Goal: Obtain resource: Download file/media

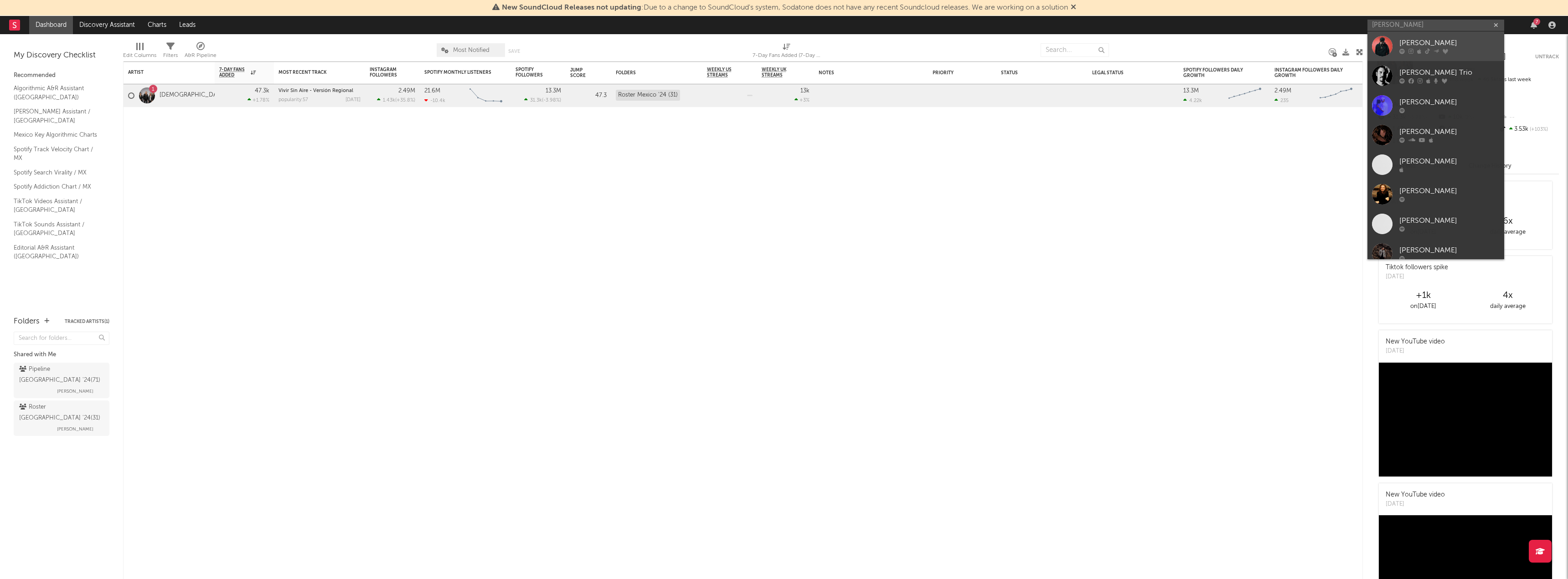
type input "[PERSON_NAME]"
click at [1409, 42] on div "[PERSON_NAME]" at bounding box center [1449, 43] width 100 height 11
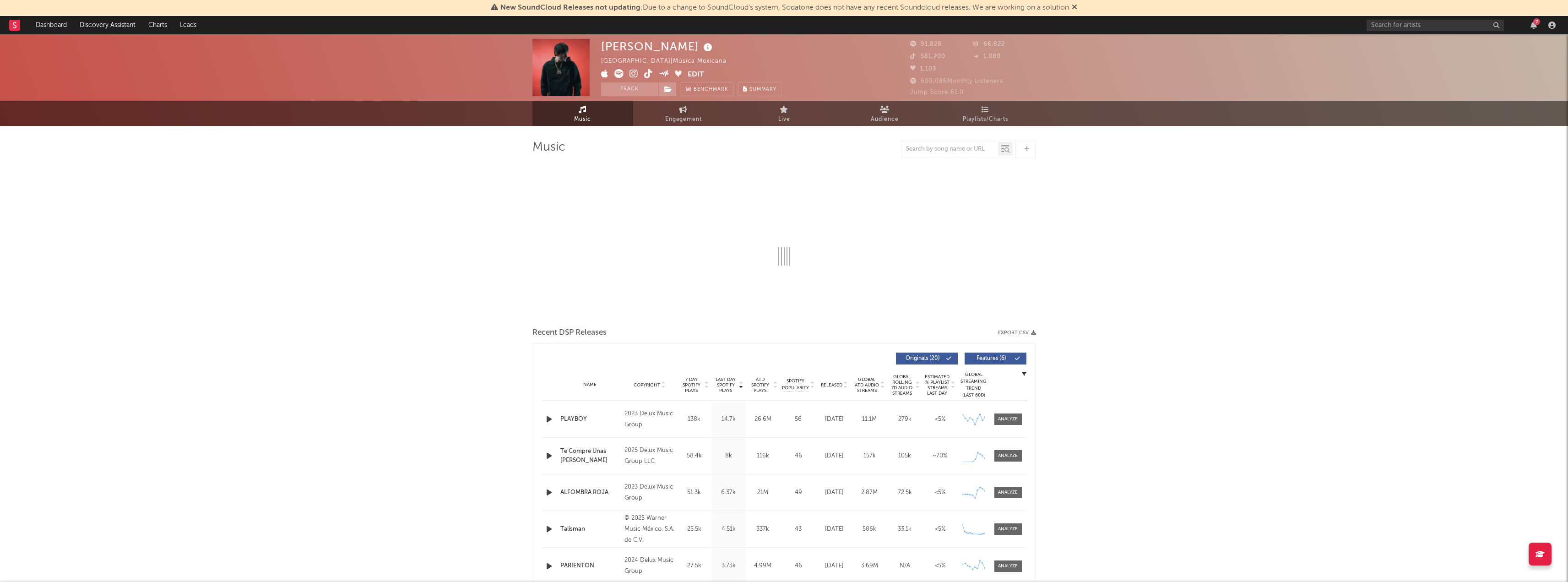
select select "6m"
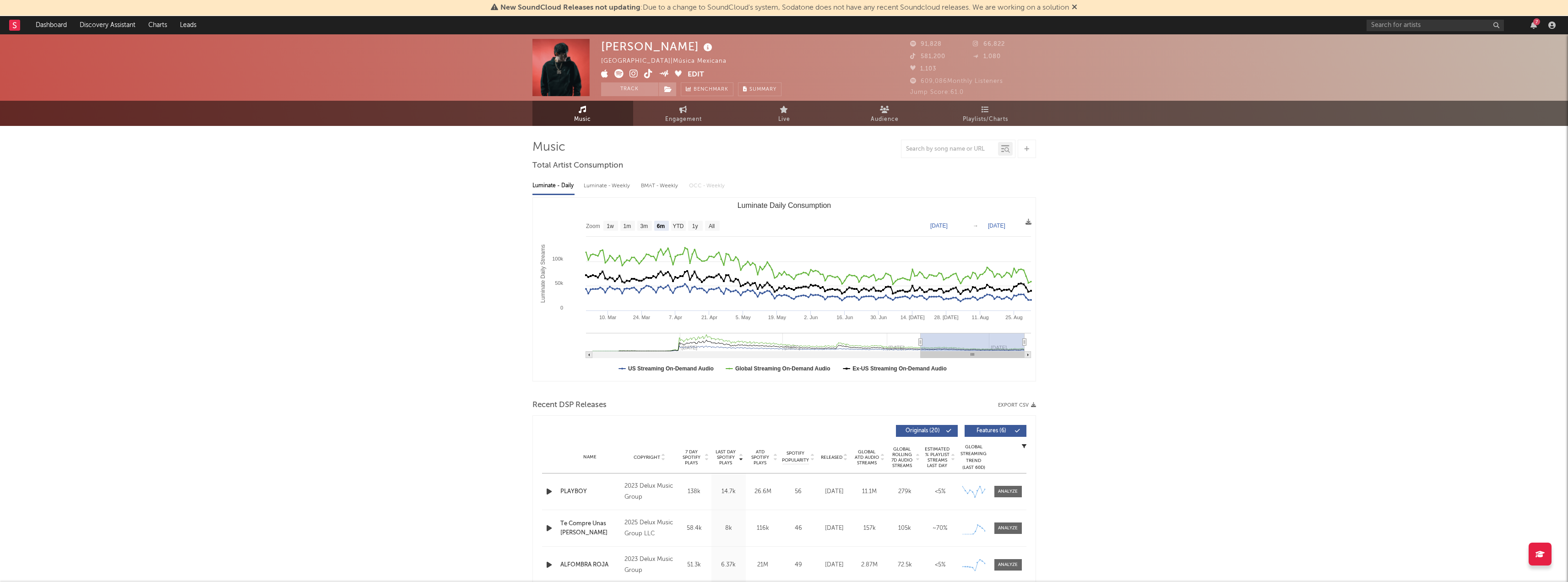
click at [1018, 408] on button "Export CSV" at bounding box center [1017, 405] width 38 height 6
click at [1429, 26] on input "text" at bounding box center [1435, 25] width 138 height 12
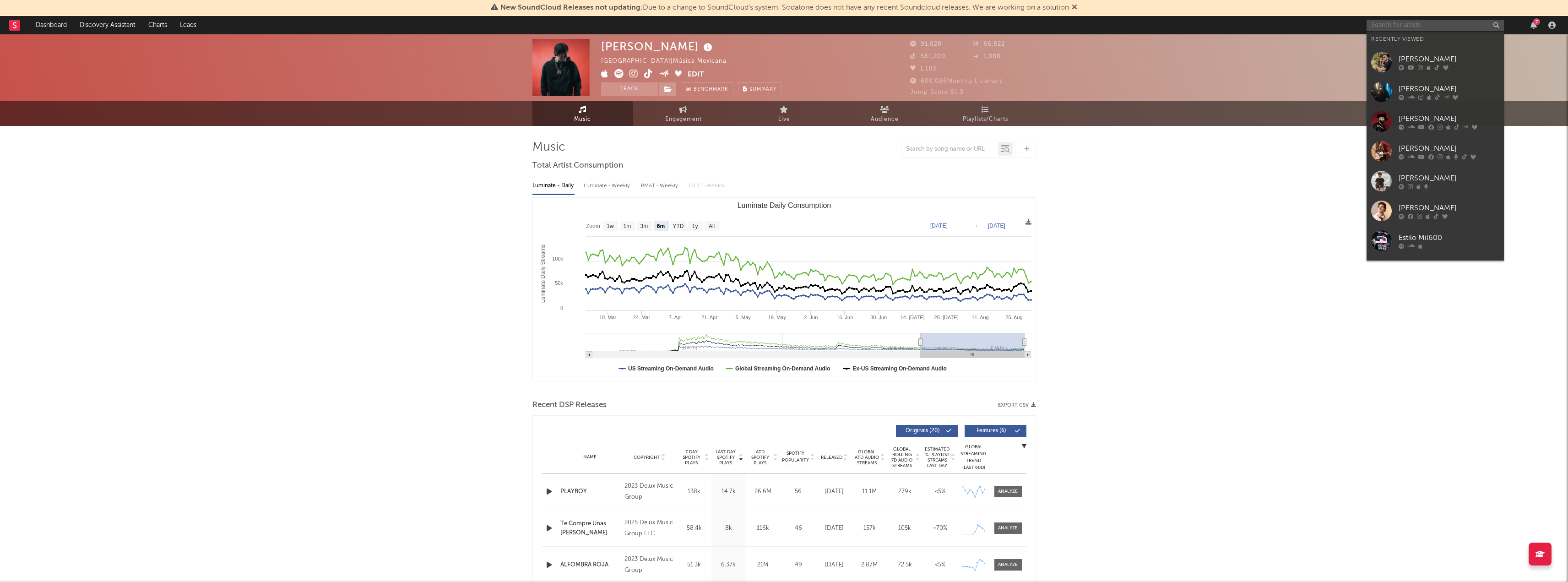
paste input "[URL][DOMAIN_NAME]"
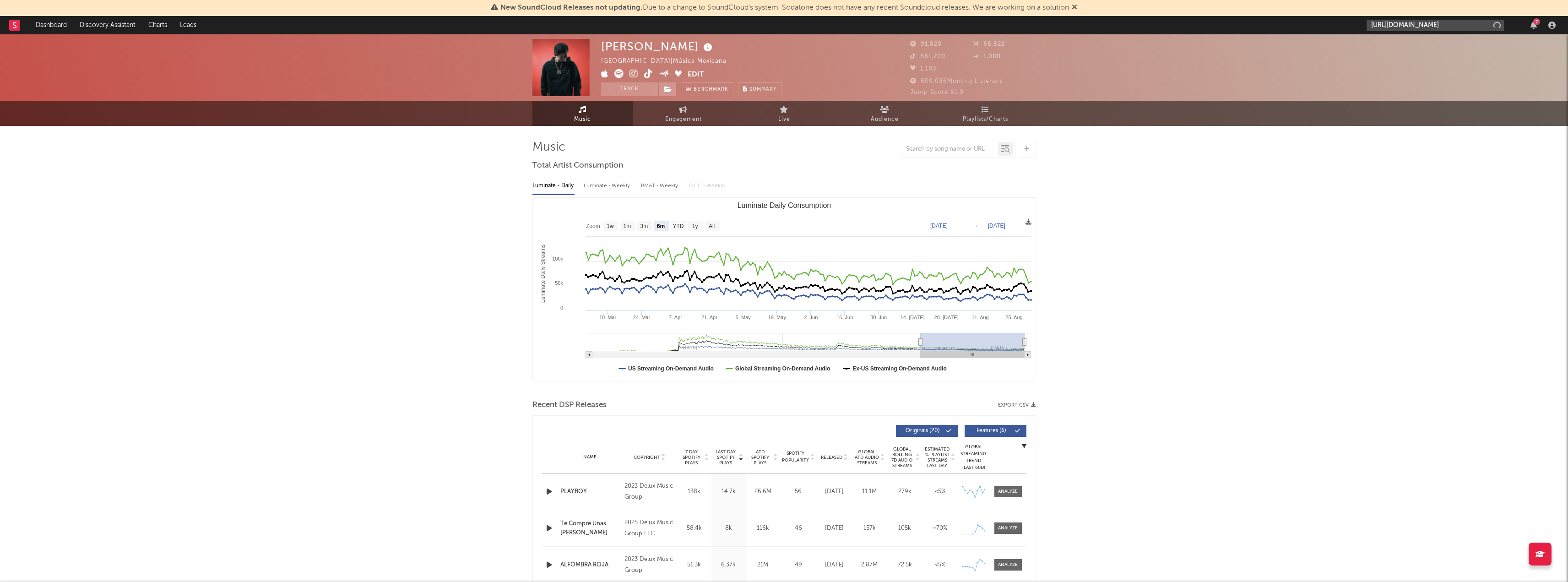
scroll to position [0, 169]
type input "[URL][DOMAIN_NAME]"
click at [1410, 40] on link "[PERSON_NAME]" at bounding box center [1435, 46] width 138 height 30
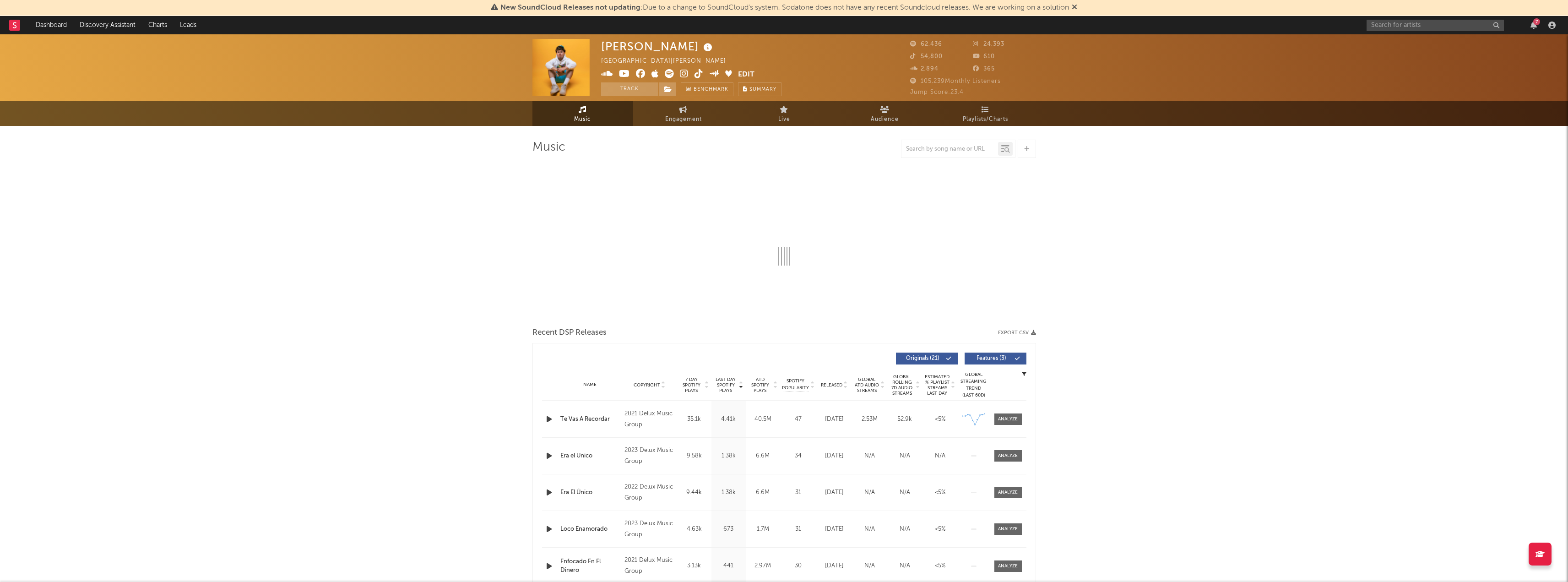
select select "6m"
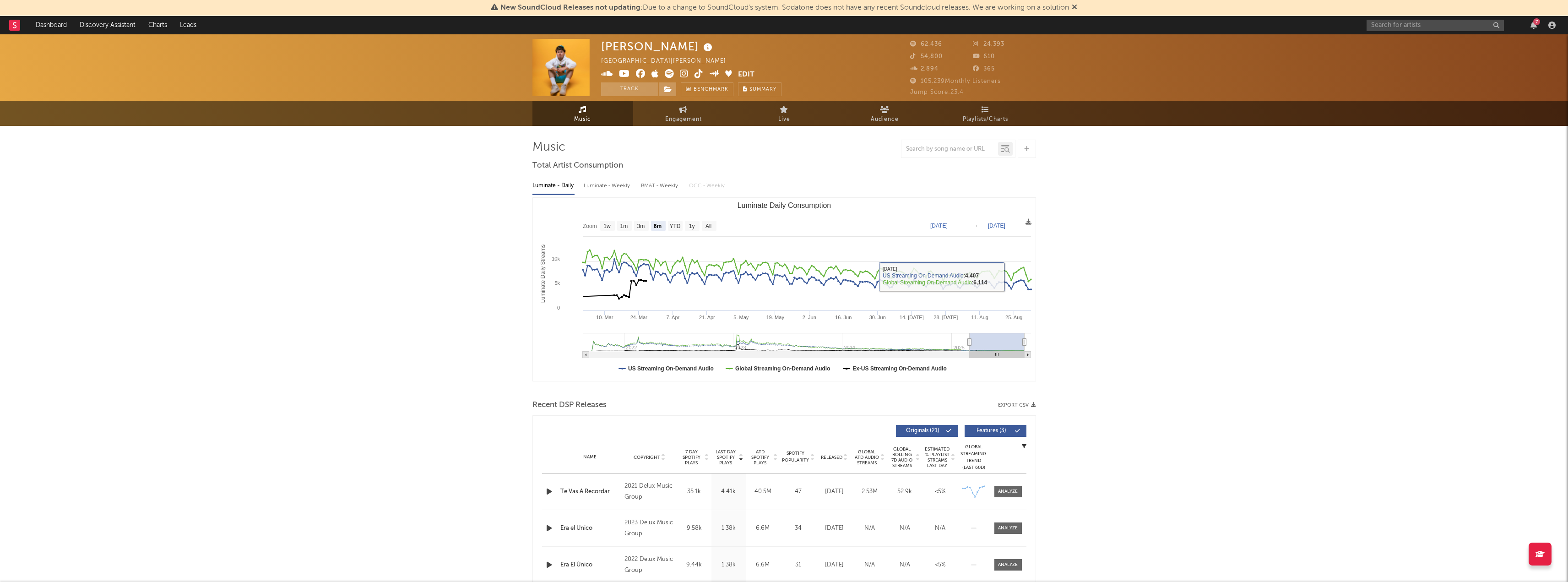
click at [1030, 402] on div "Recent DSP Releases Export CSV" at bounding box center [784, 405] width 504 height 15
click at [1030, 403] on button "Export CSV" at bounding box center [1017, 405] width 38 height 6
click at [1413, 24] on input "text" at bounding box center [1435, 25] width 138 height 12
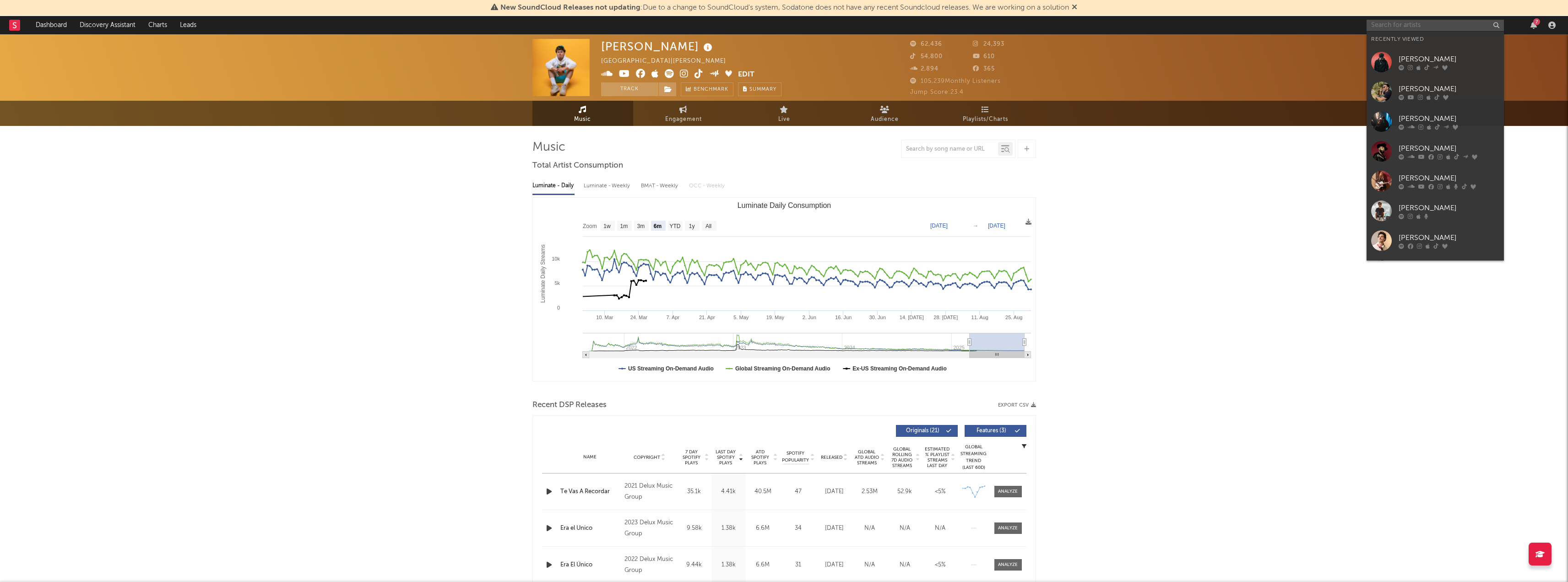
paste input "[URL][DOMAIN_NAME]"
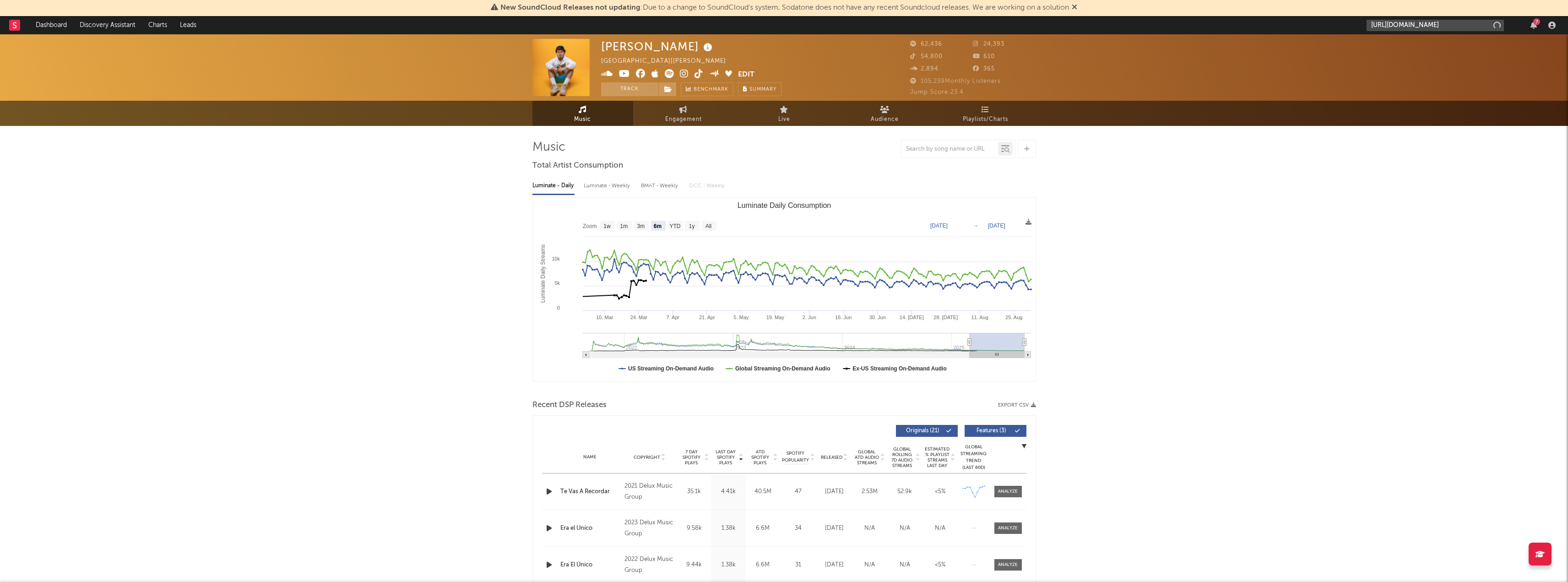
scroll to position [0, 177]
type input "[URL][DOMAIN_NAME]"
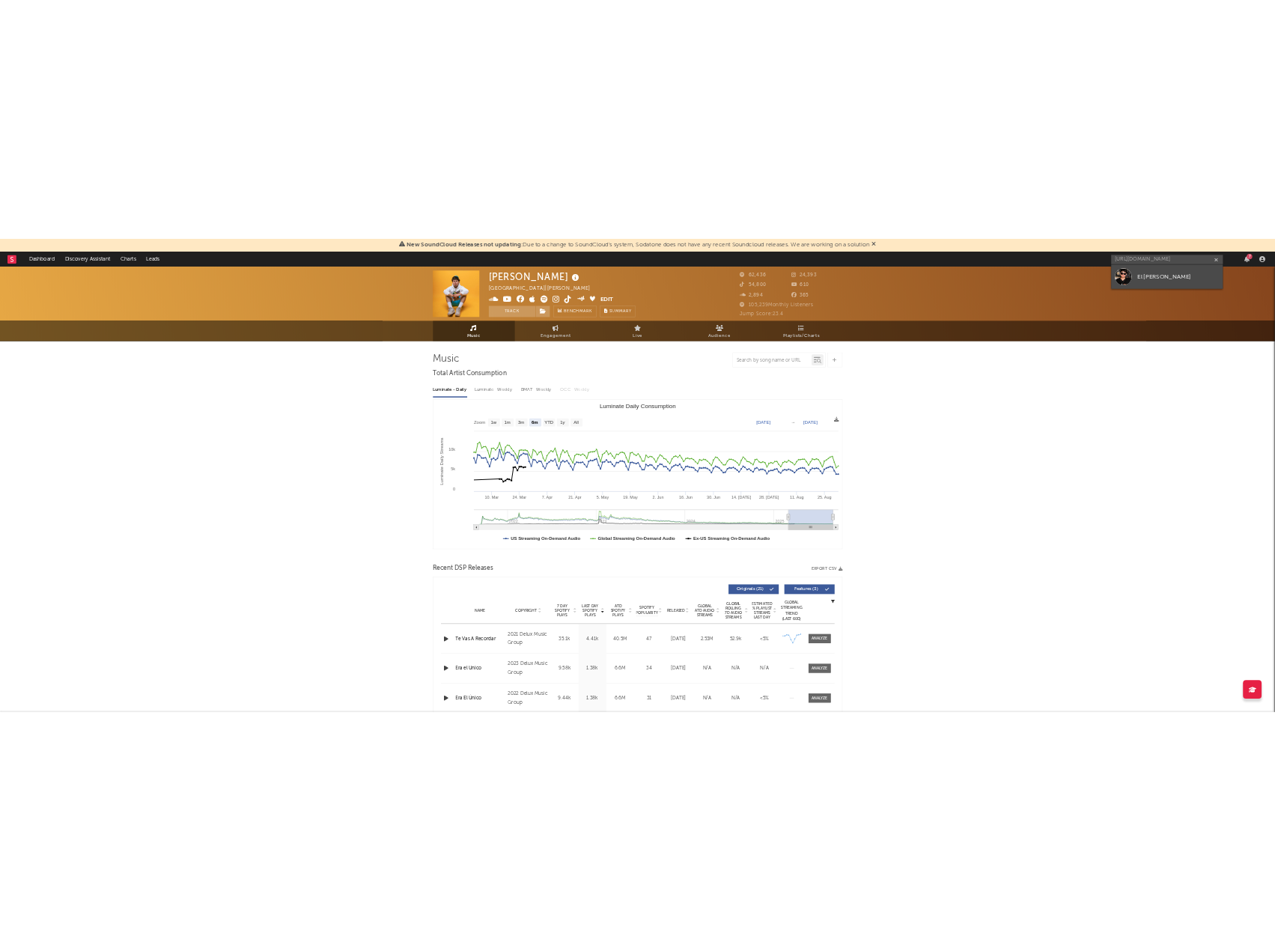
scroll to position [0, 0]
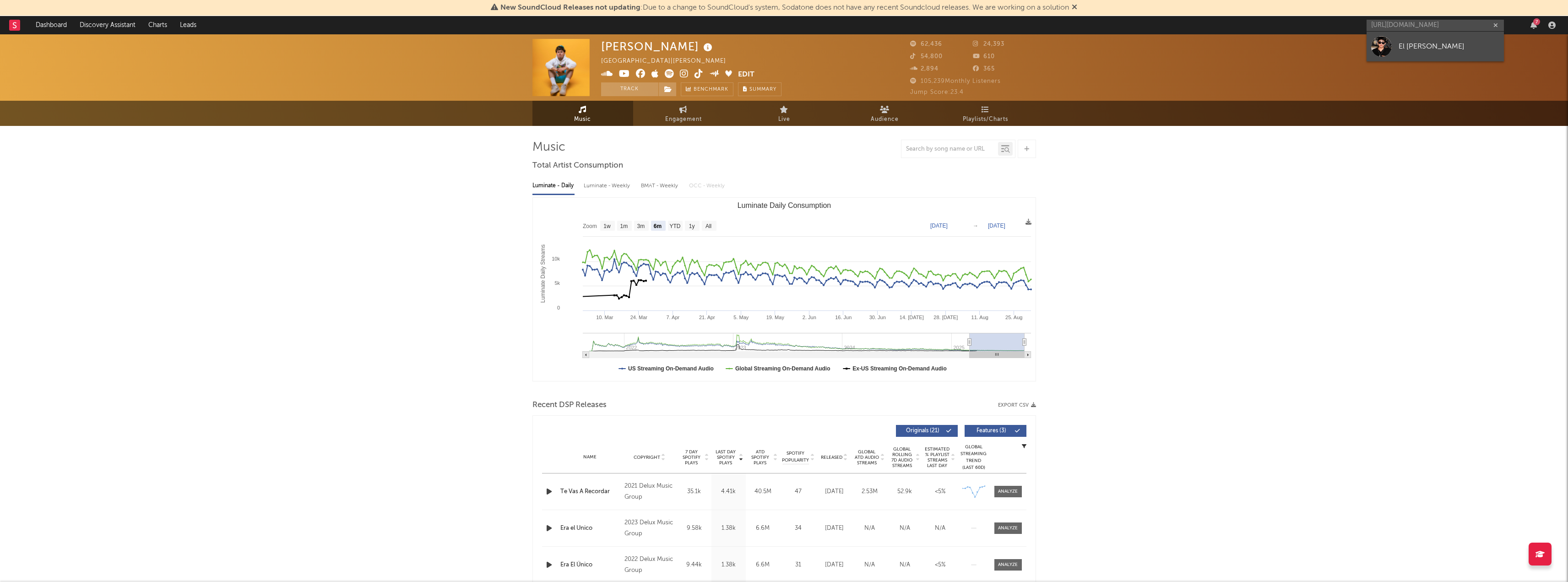
click at [1402, 54] on link "El [PERSON_NAME]" at bounding box center [1435, 46] width 138 height 30
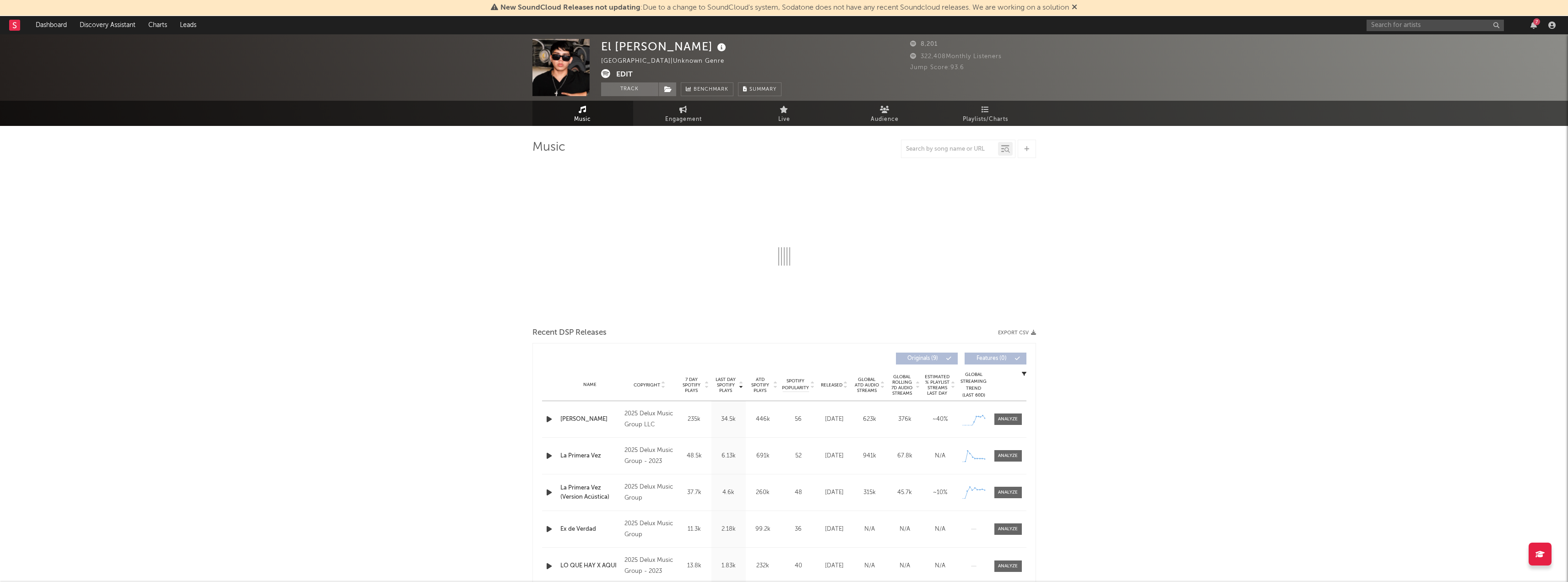
select select "1w"
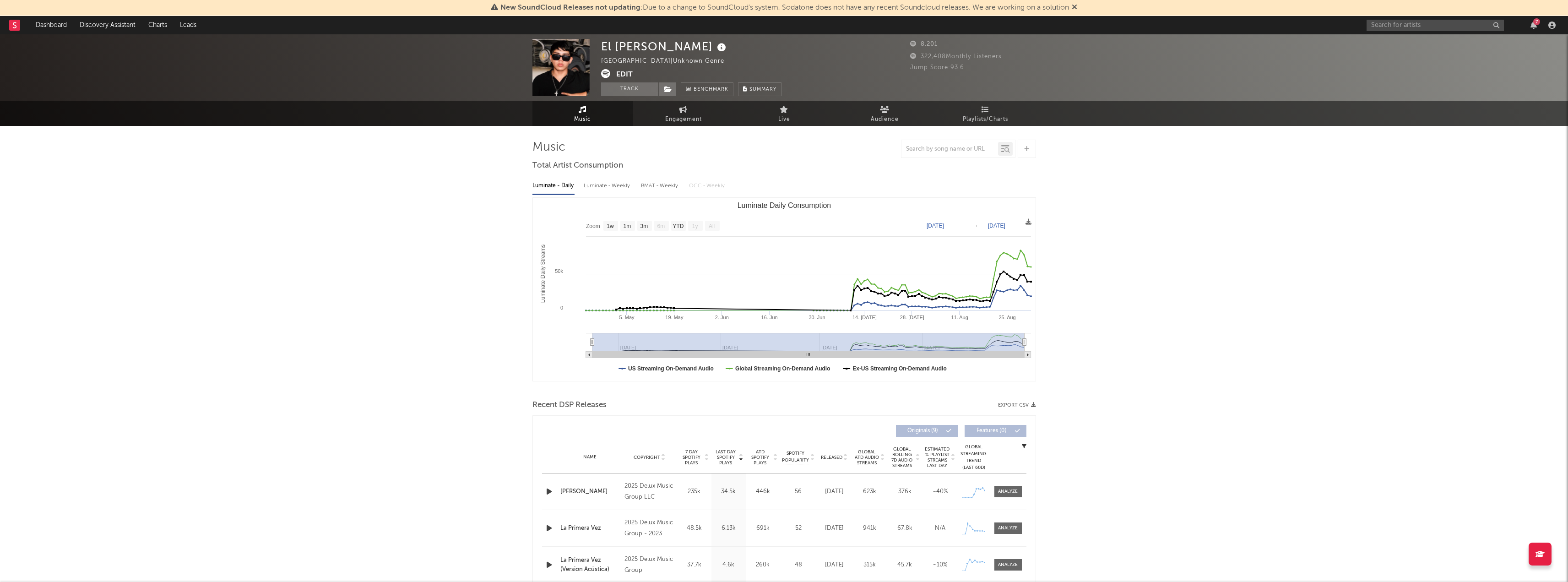
click at [1027, 403] on button "Export CSV" at bounding box center [1017, 405] width 38 height 6
